Goal: Transaction & Acquisition: Download file/media

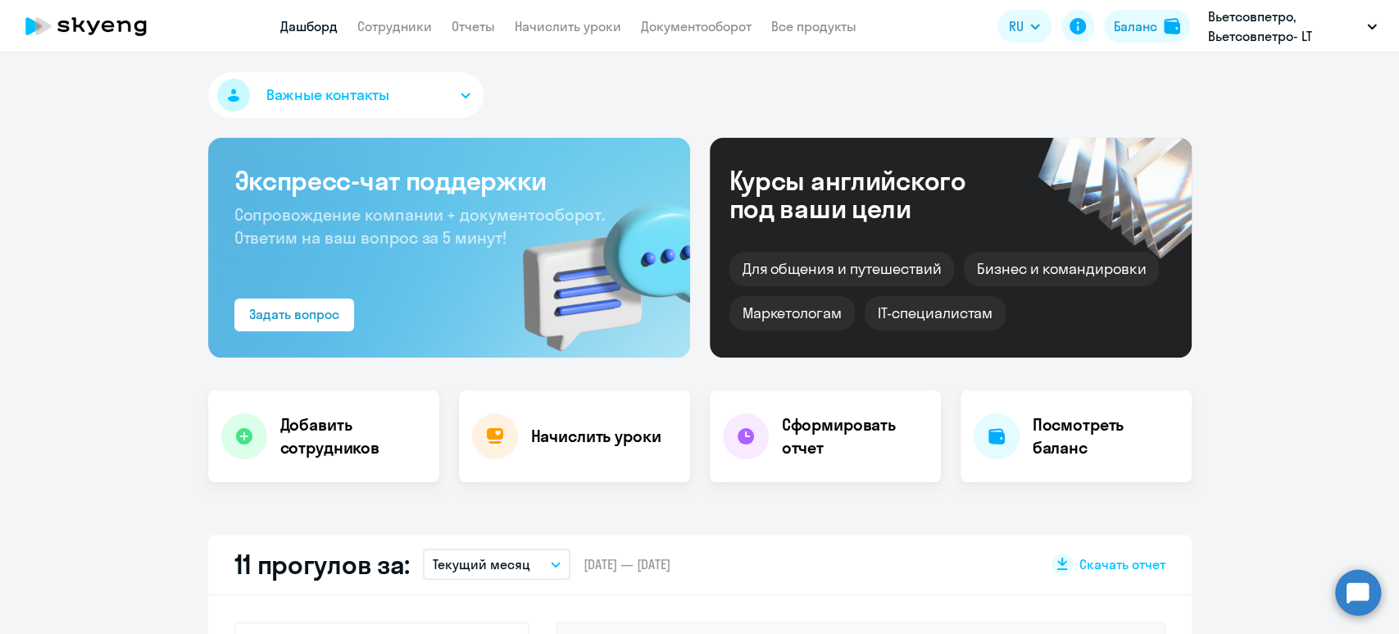
select select "30"
click at [466, 29] on link "Отчеты" at bounding box center [473, 26] width 43 height 16
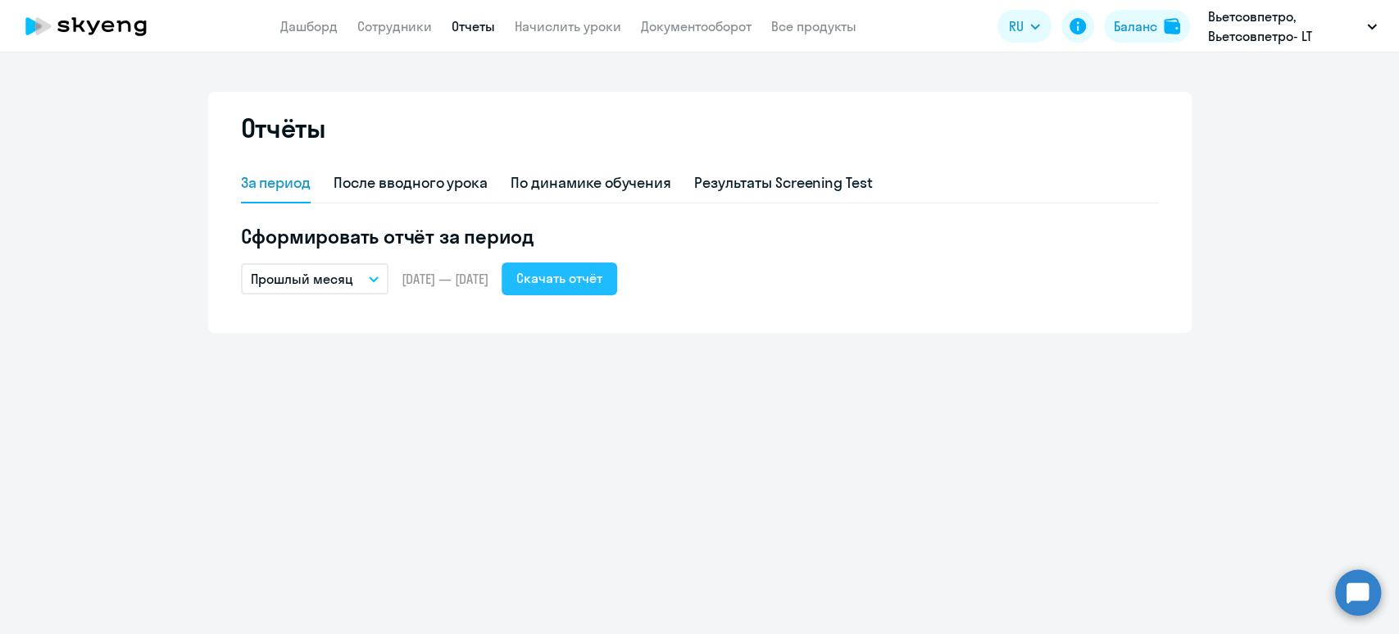
click at [602, 277] on div "Скачать отчёт" at bounding box center [559, 278] width 86 height 20
click at [367, 282] on button "Прошлый месяц" at bounding box center [315, 278] width 148 height 31
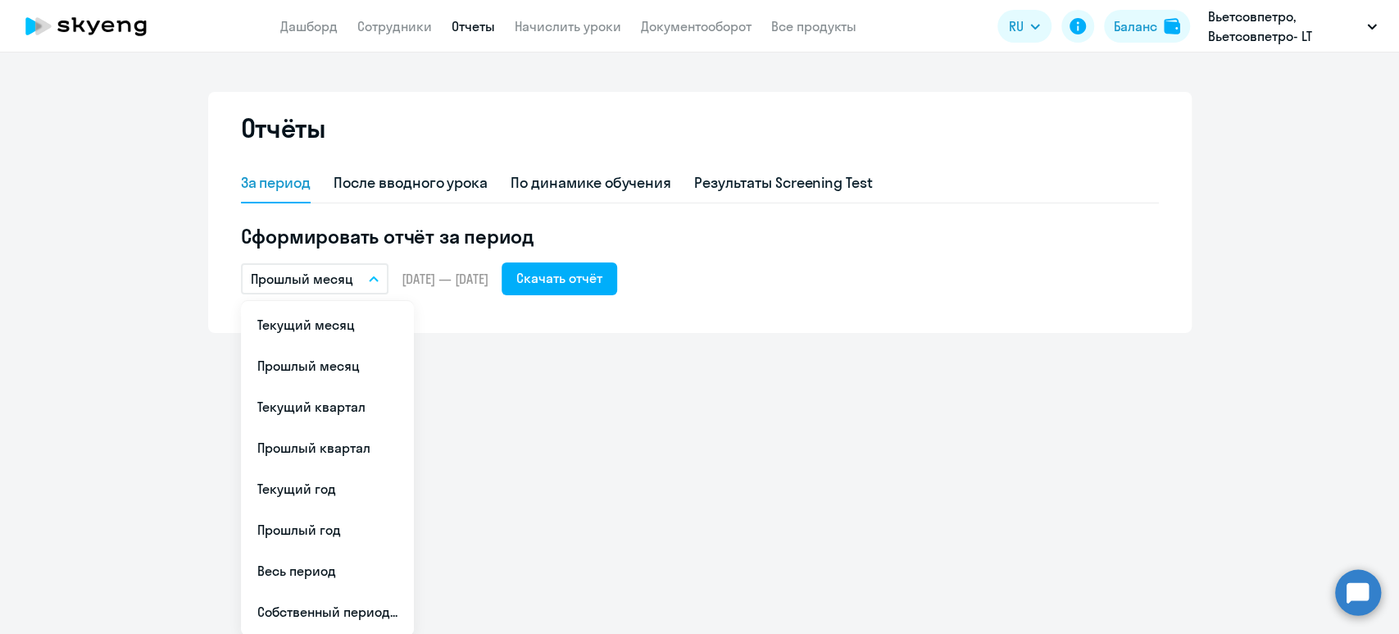
drag, startPoint x: 440, startPoint y: 273, endPoint x: 512, endPoint y: 271, distance: 71.4
click at [442, 271] on span "01.08.2025 — 31.08.2025" at bounding box center [445, 279] width 87 height 18
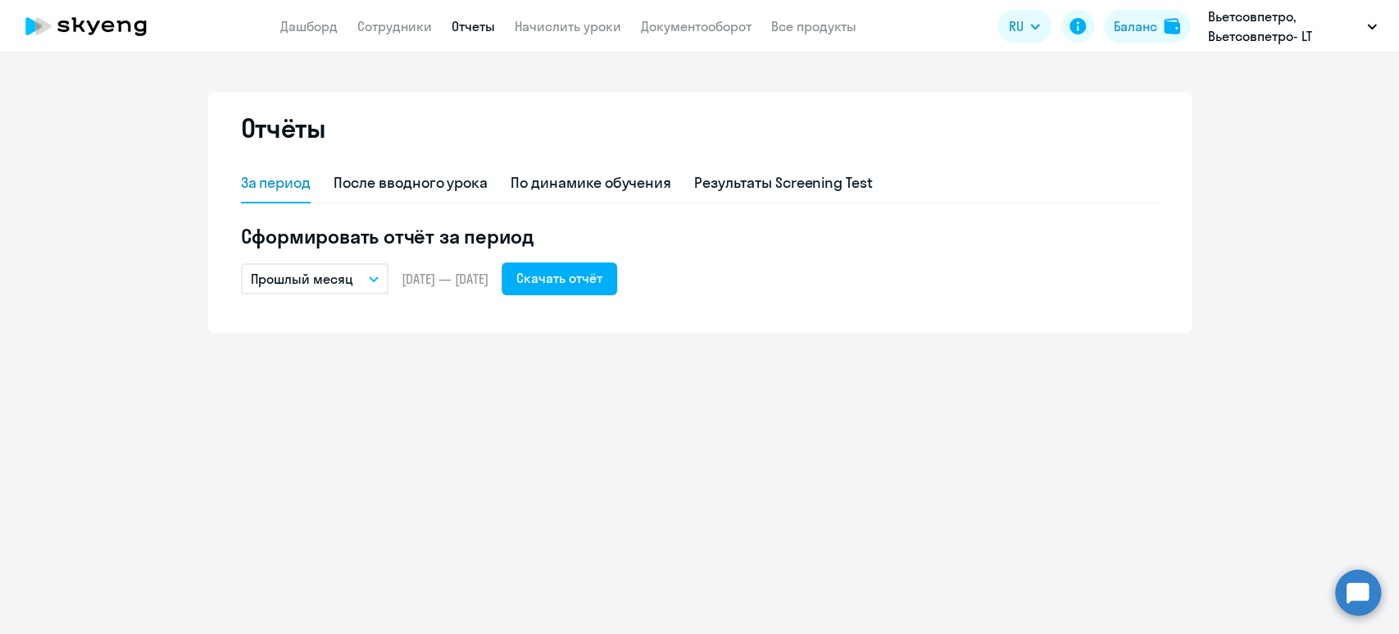
click at [379, 284] on button "Прошлый месяц" at bounding box center [315, 278] width 148 height 31
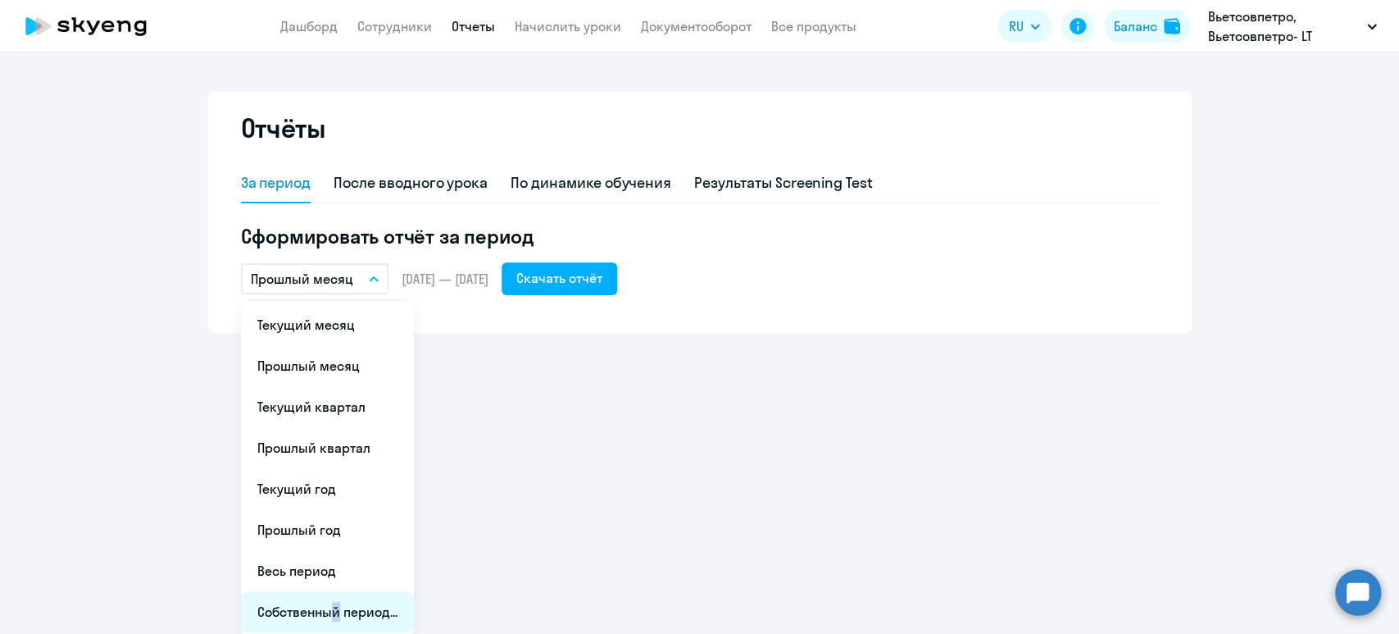
click at [317, 602] on li "Собственный период..." at bounding box center [327, 611] width 173 height 41
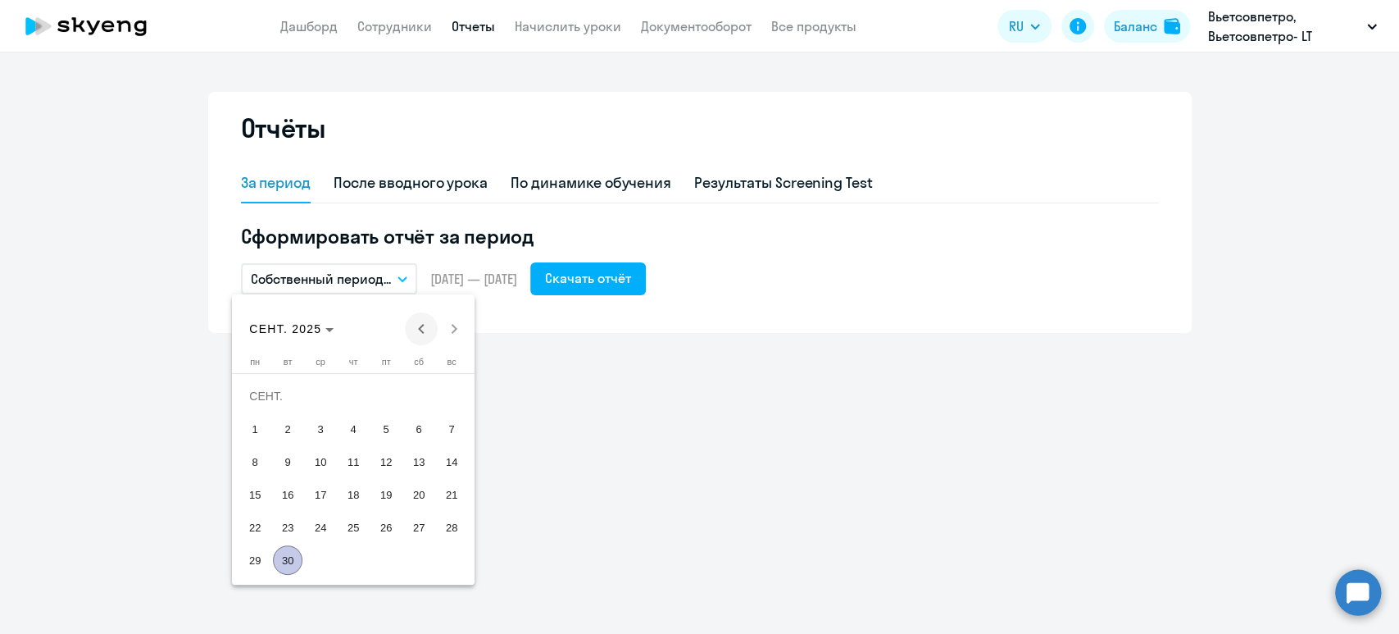
click at [420, 322] on span "Previous month" at bounding box center [421, 328] width 33 height 33
click at [382, 393] on span "1" at bounding box center [386, 396] width 30 height 30
click at [452, 525] on span "31" at bounding box center [452, 527] width 30 height 30
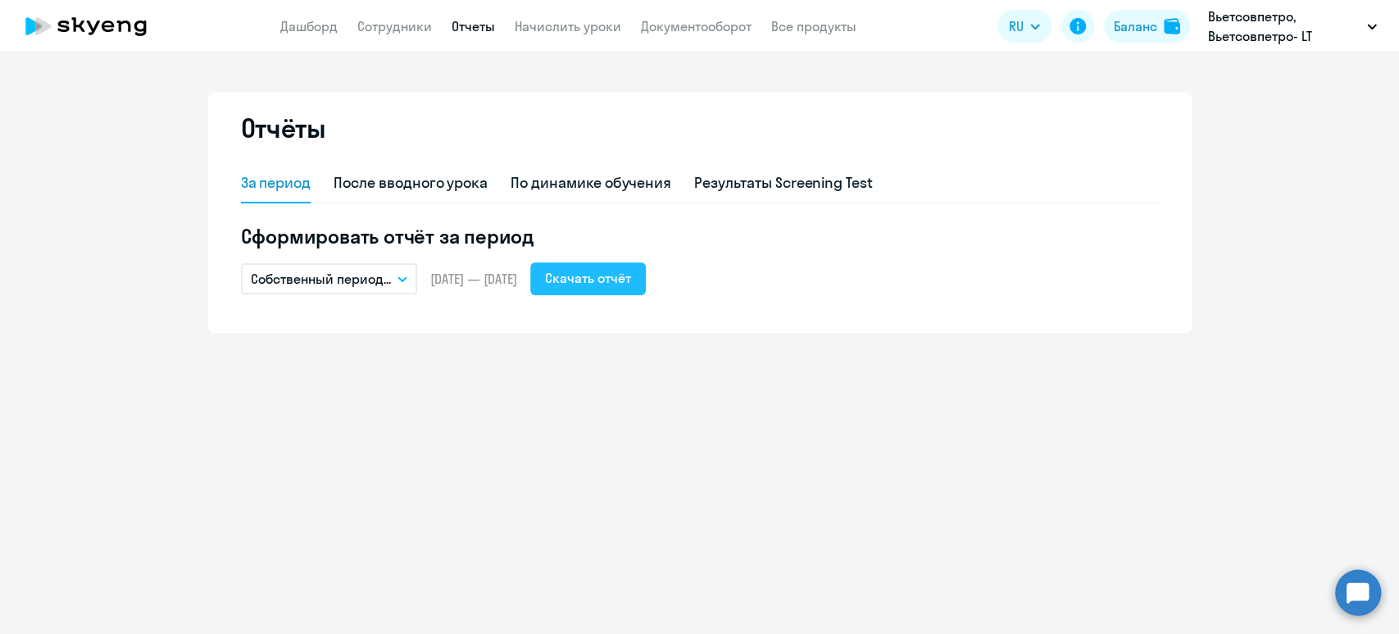
click at [631, 280] on div "Скачать отчёт" at bounding box center [588, 278] width 86 height 20
drag, startPoint x: 686, startPoint y: 20, endPoint x: 695, endPoint y: 20, distance: 9.0
click at [686, 22] on link "Документооборот" at bounding box center [696, 26] width 111 height 16
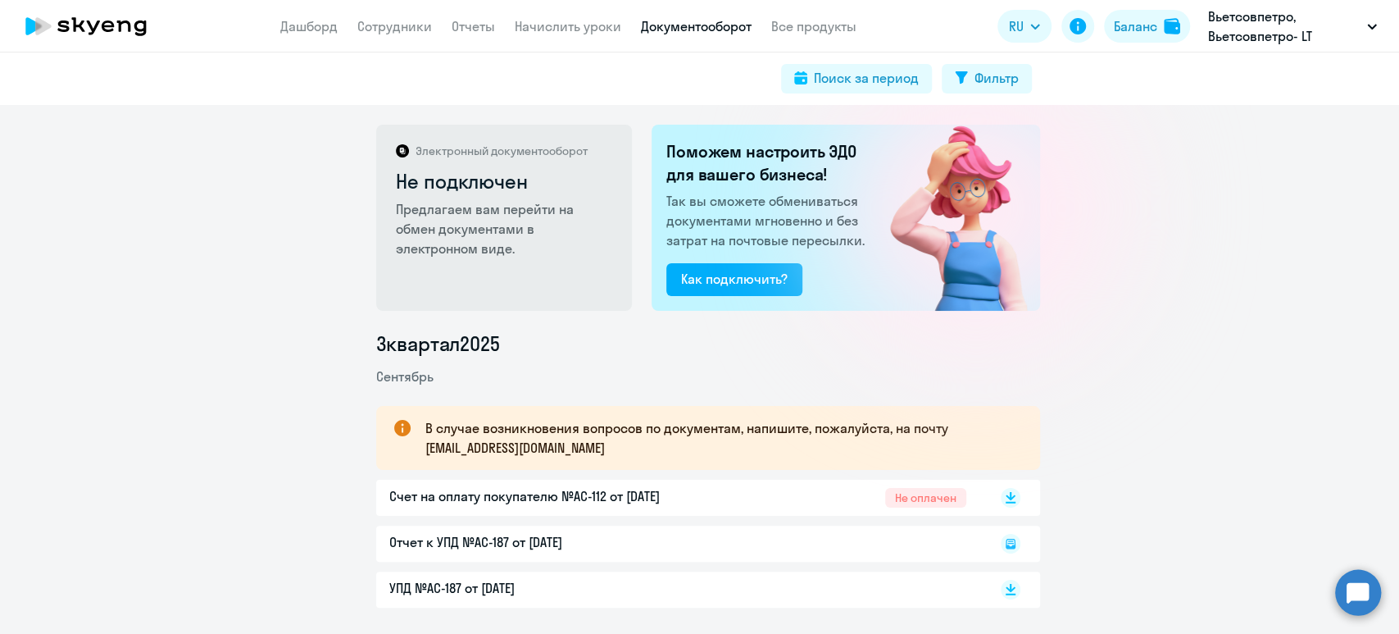
click at [997, 402] on ul "3 квартал 2025 Сентябрь В случае возникновения вопросов по документам, напишите…" at bounding box center [708, 468] width 664 height 277
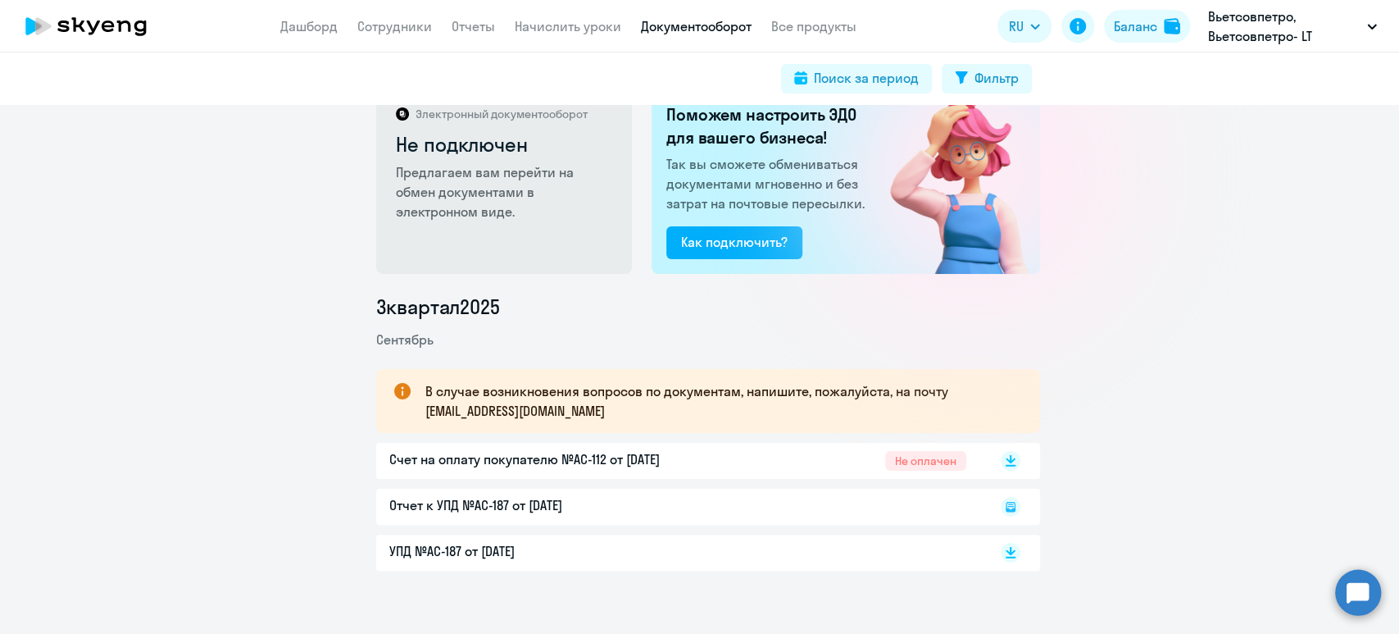
scroll to position [55, 0]
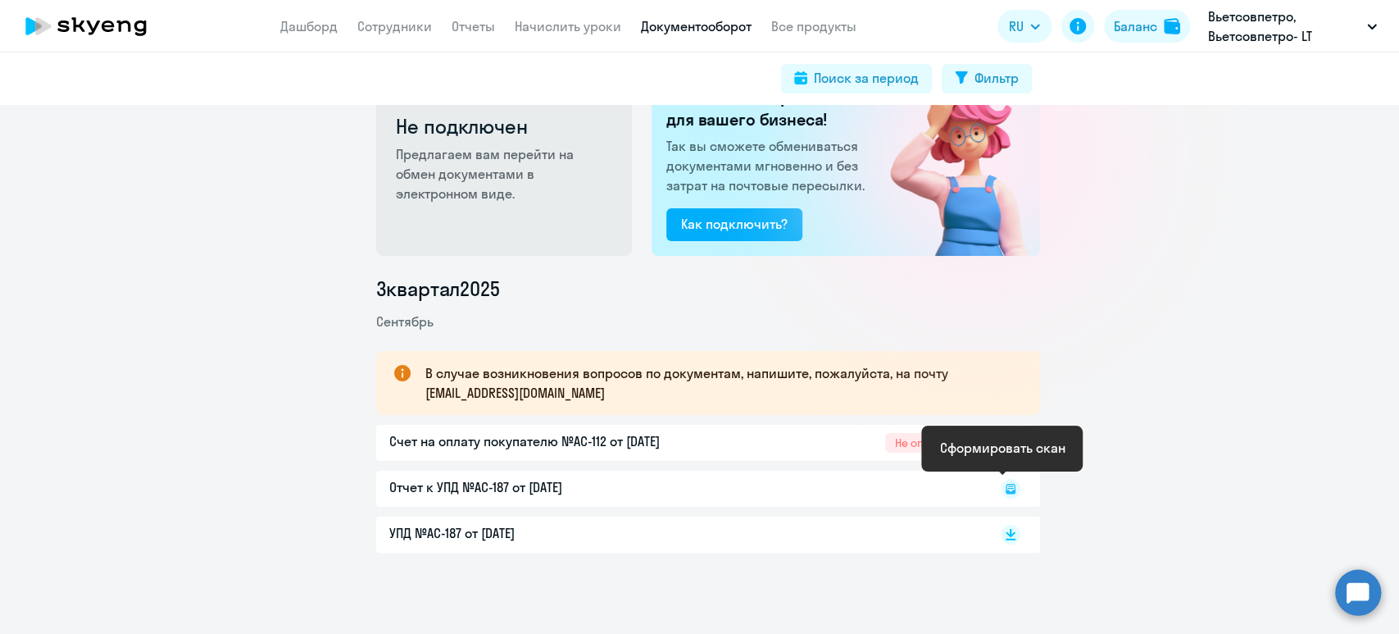
click at [1007, 488] on icon at bounding box center [1010, 488] width 6 height 1
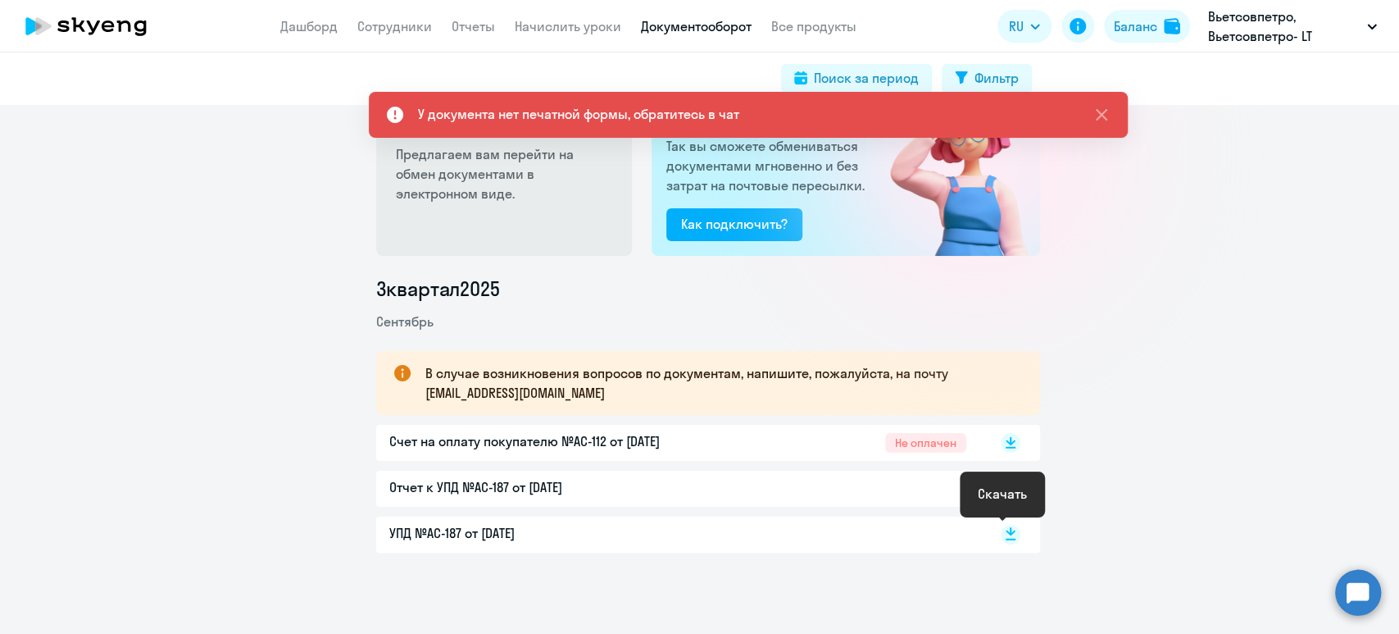
click at [1003, 532] on icon at bounding box center [1011, 535] width 20 height 20
